Goal: Find specific page/section: Find specific page/section

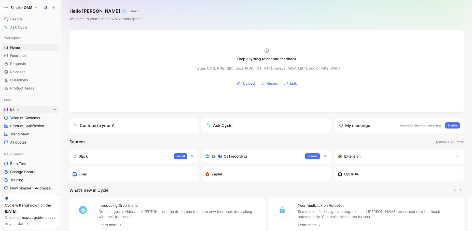
click at [25, 111] on link "Inbox" at bounding box center [30, 110] width 57 height 8
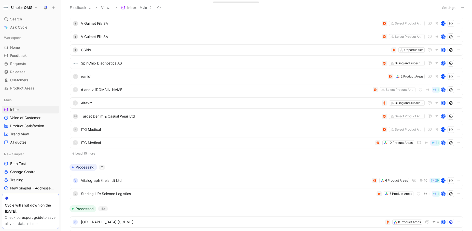
scroll to position [81, 0]
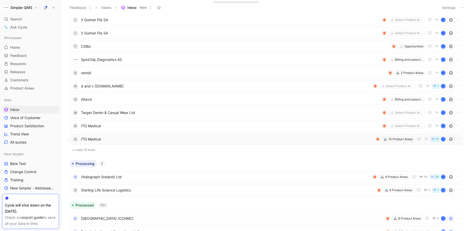
click at [183, 138] on span "ITG Medical" at bounding box center [227, 139] width 292 height 6
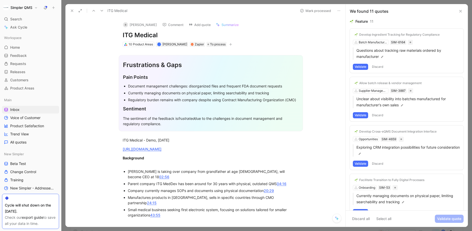
scroll to position [120, 0]
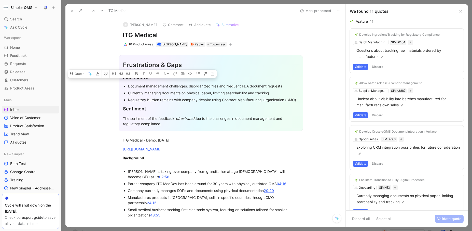
drag, startPoint x: 168, startPoint y: 125, endPoint x: 122, endPoint y: 67, distance: 74.4
click at [122, 67] on div "Frustrations & Gaps Pain Points Document management challenges: disorganized fi…" at bounding box center [211, 93] width 184 height 76
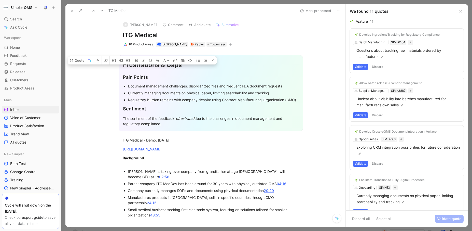
click at [91, 114] on section "Frustrations & Gaps Pain Points Document management challenges: disorganized fi…" at bounding box center [211, 93] width 270 height 84
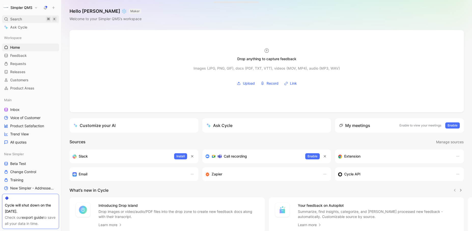
click at [22, 20] on div "Search ⌘ K" at bounding box center [30, 19] width 57 height 8
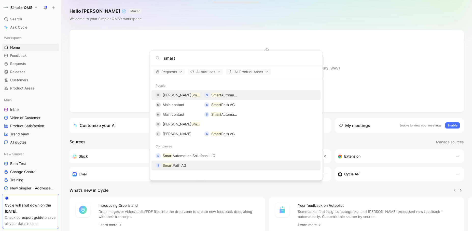
type input "smart"
click at [183, 164] on span "Path AG" at bounding box center [180, 165] width 14 height 4
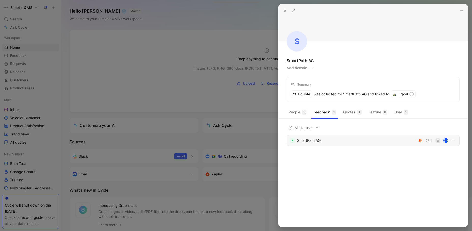
click at [380, 144] on div "SmartPath AG 1 S J" at bounding box center [373, 140] width 173 height 11
click at [256, 18] on div at bounding box center [236, 115] width 472 height 231
